Goal: Find specific page/section: Find specific page/section

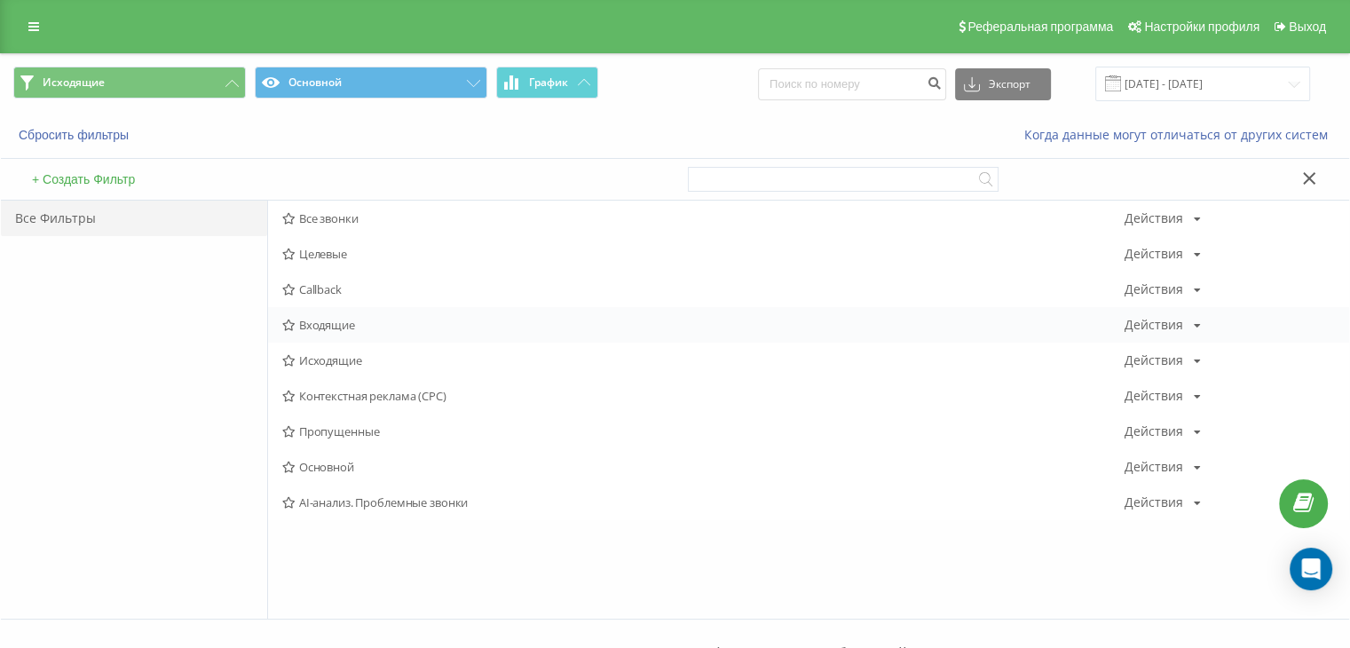
click at [306, 324] on span "Входящие" at bounding box center [703, 325] width 843 height 12
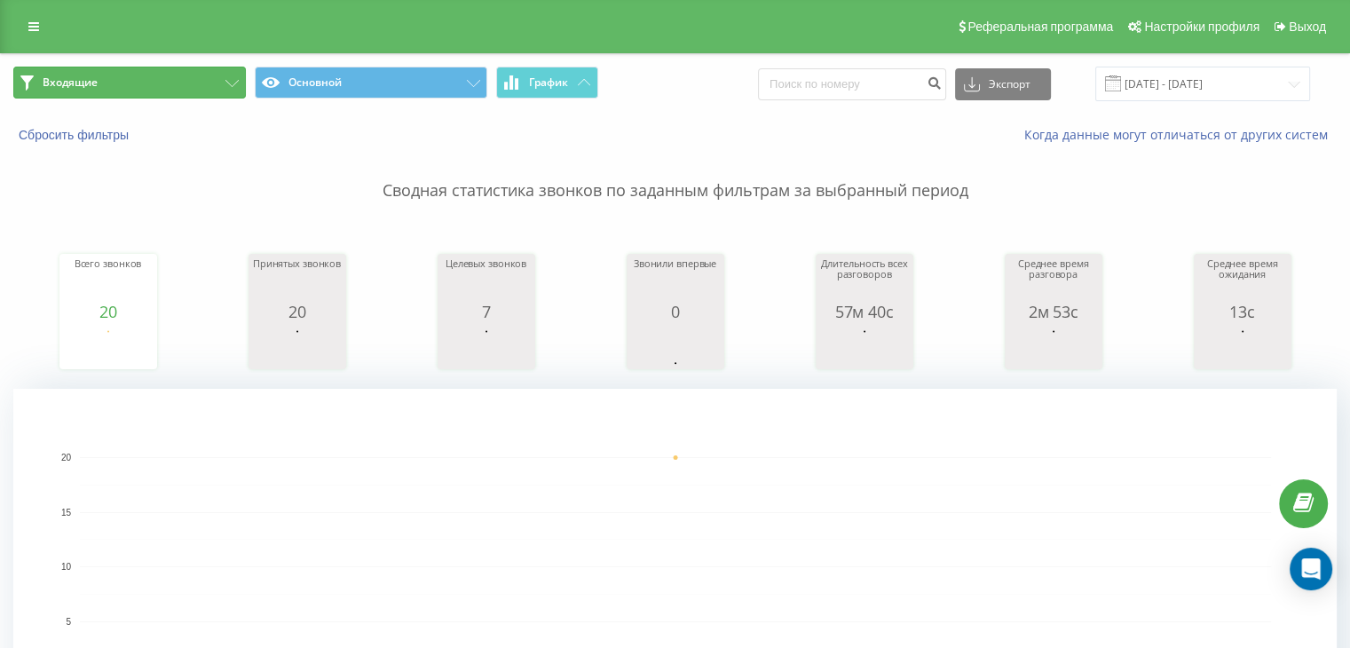
click at [229, 75] on button "Входящие" at bounding box center [129, 83] width 233 height 32
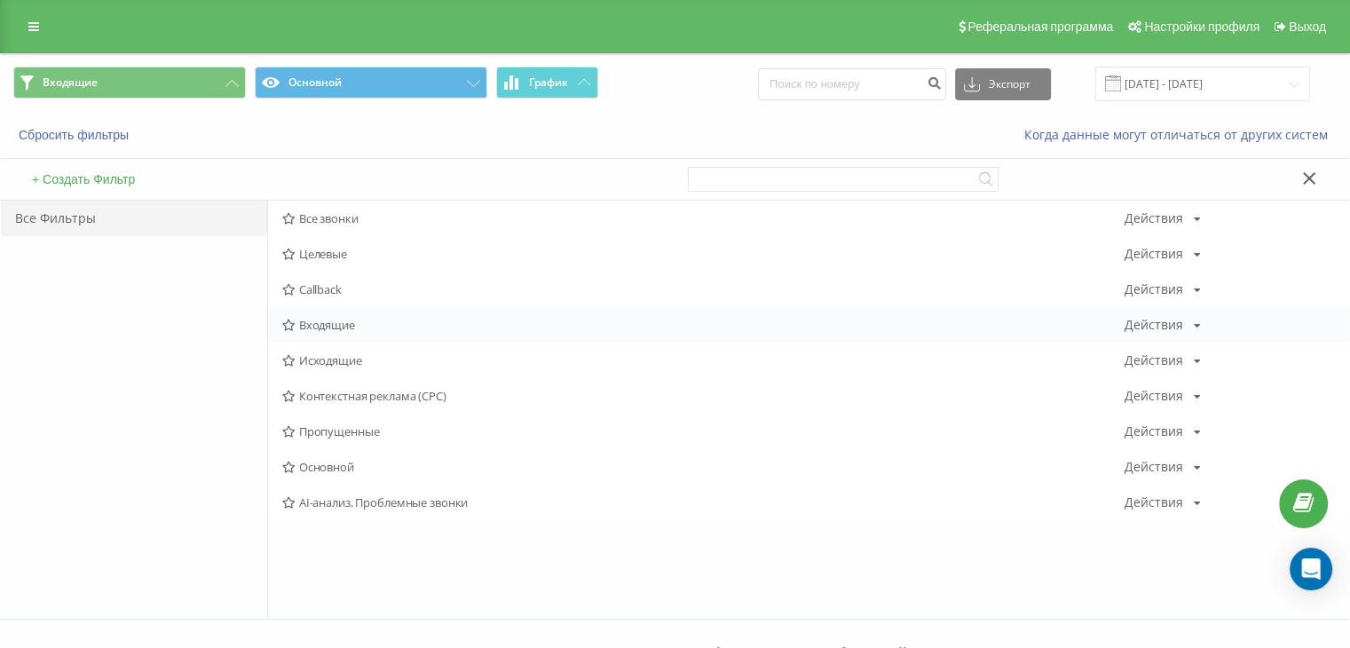
click at [301, 324] on span "Входящие" at bounding box center [703, 325] width 843 height 12
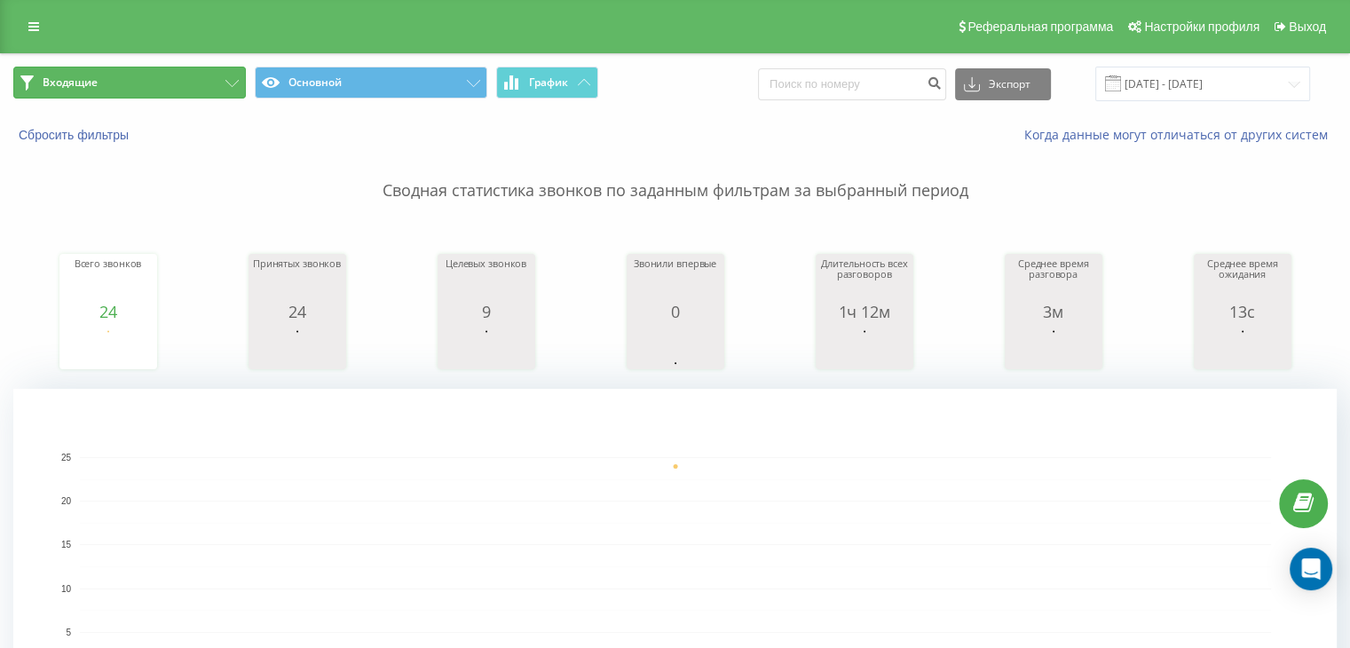
click at [213, 91] on button "Входящие" at bounding box center [129, 83] width 233 height 32
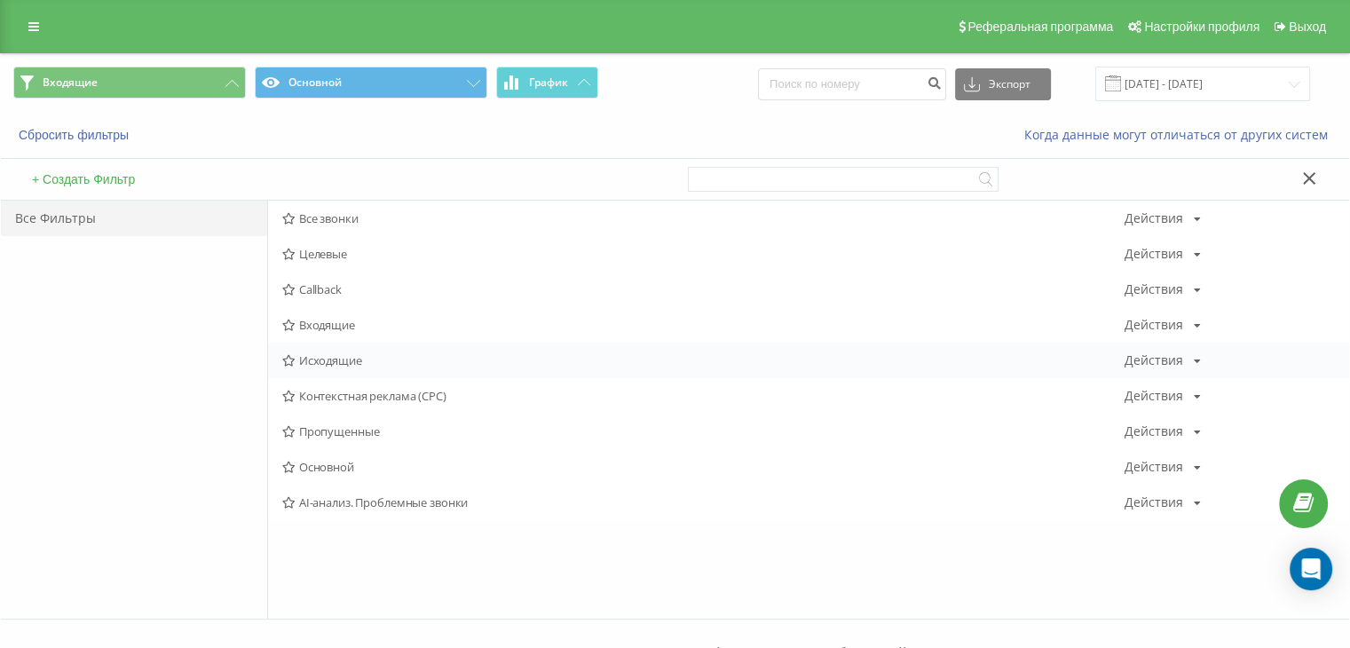
click at [346, 350] on div "Исходящие Действия Редактировать Копировать Удалить По умолчанию Поделиться" at bounding box center [808, 361] width 1081 height 36
click at [337, 354] on span "Исходящие" at bounding box center [703, 360] width 843 height 12
